Goal: Navigation & Orientation: Understand site structure

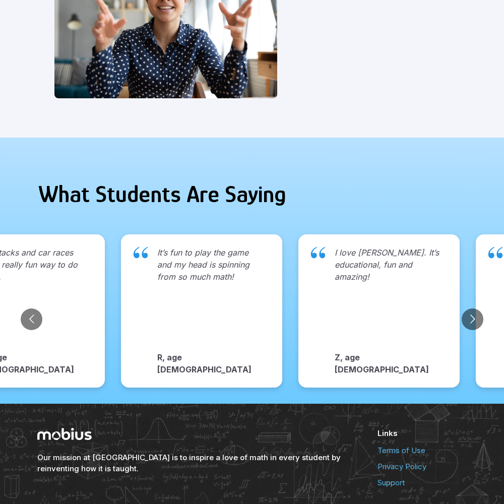
scroll to position [1035, 0]
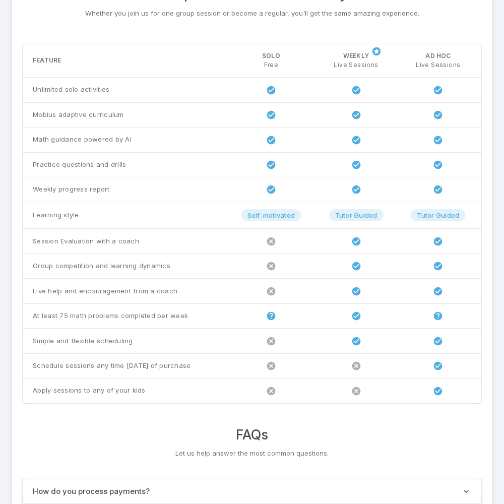
scroll to position [772, 0]
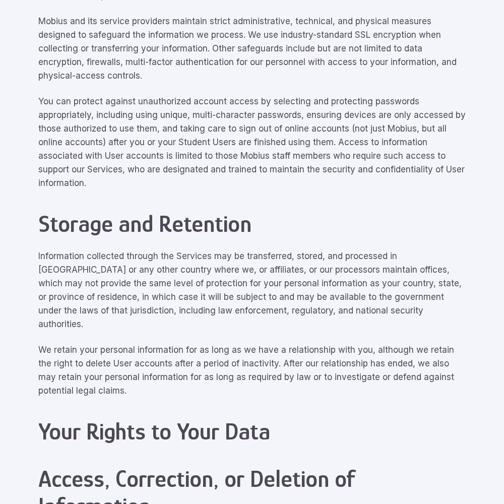
scroll to position [4532, 0]
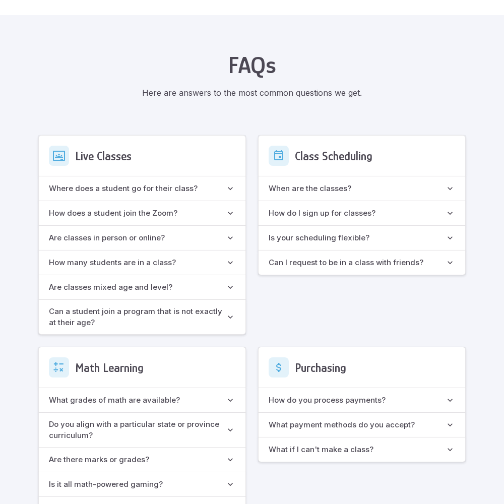
scroll to position [894, 0]
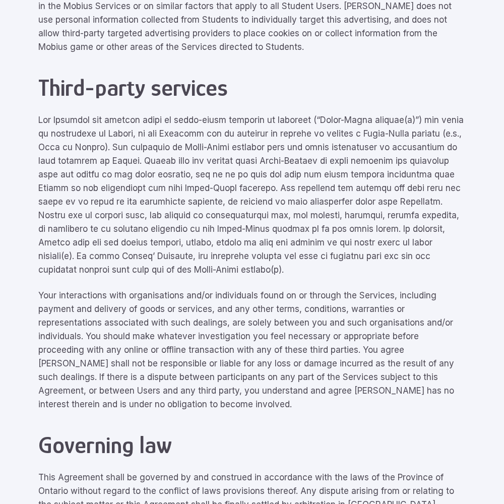
scroll to position [4532, 0]
